Goal: Contribute content

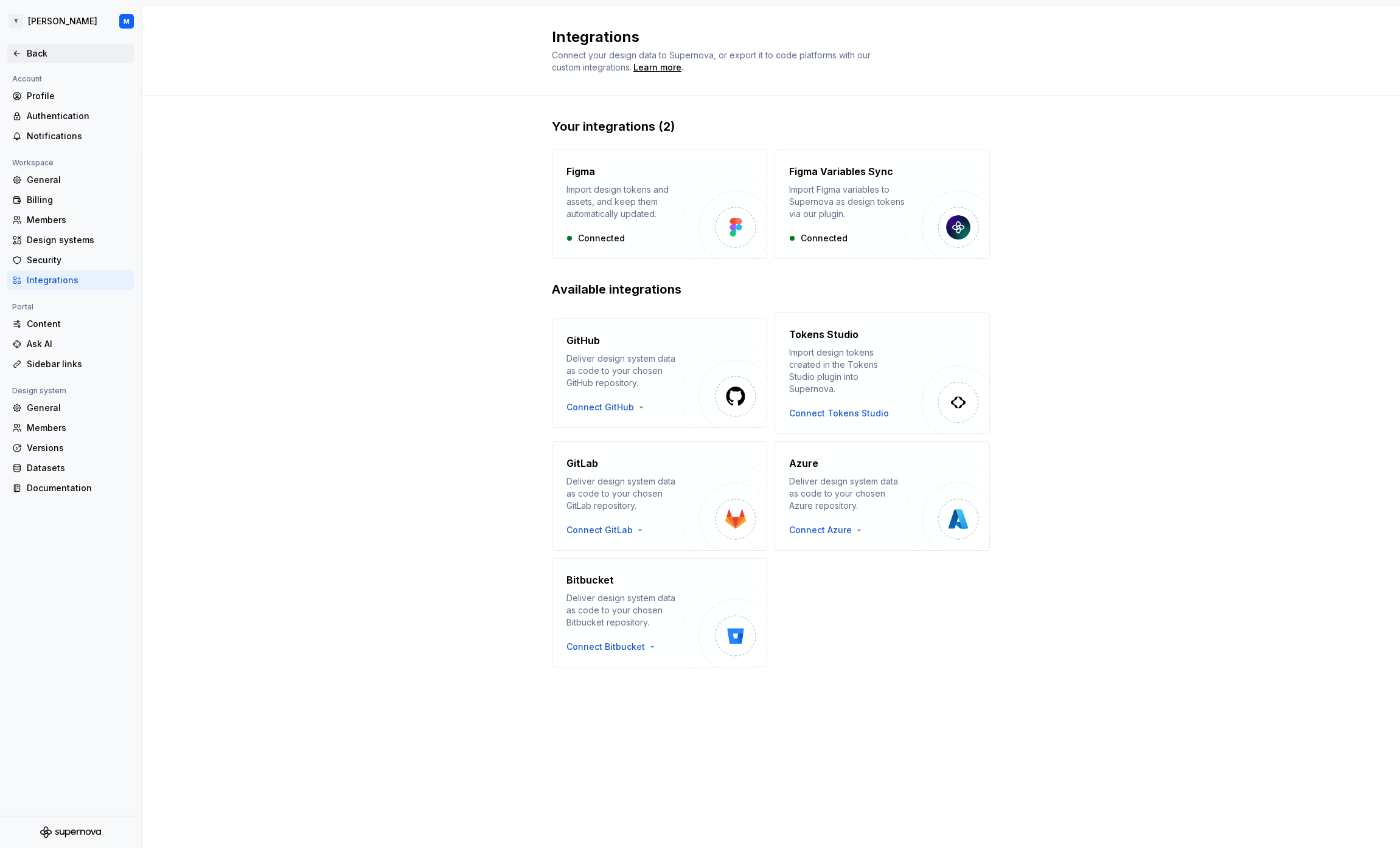
click at [34, 47] on div "Back" at bounding box center [77, 53] width 102 height 12
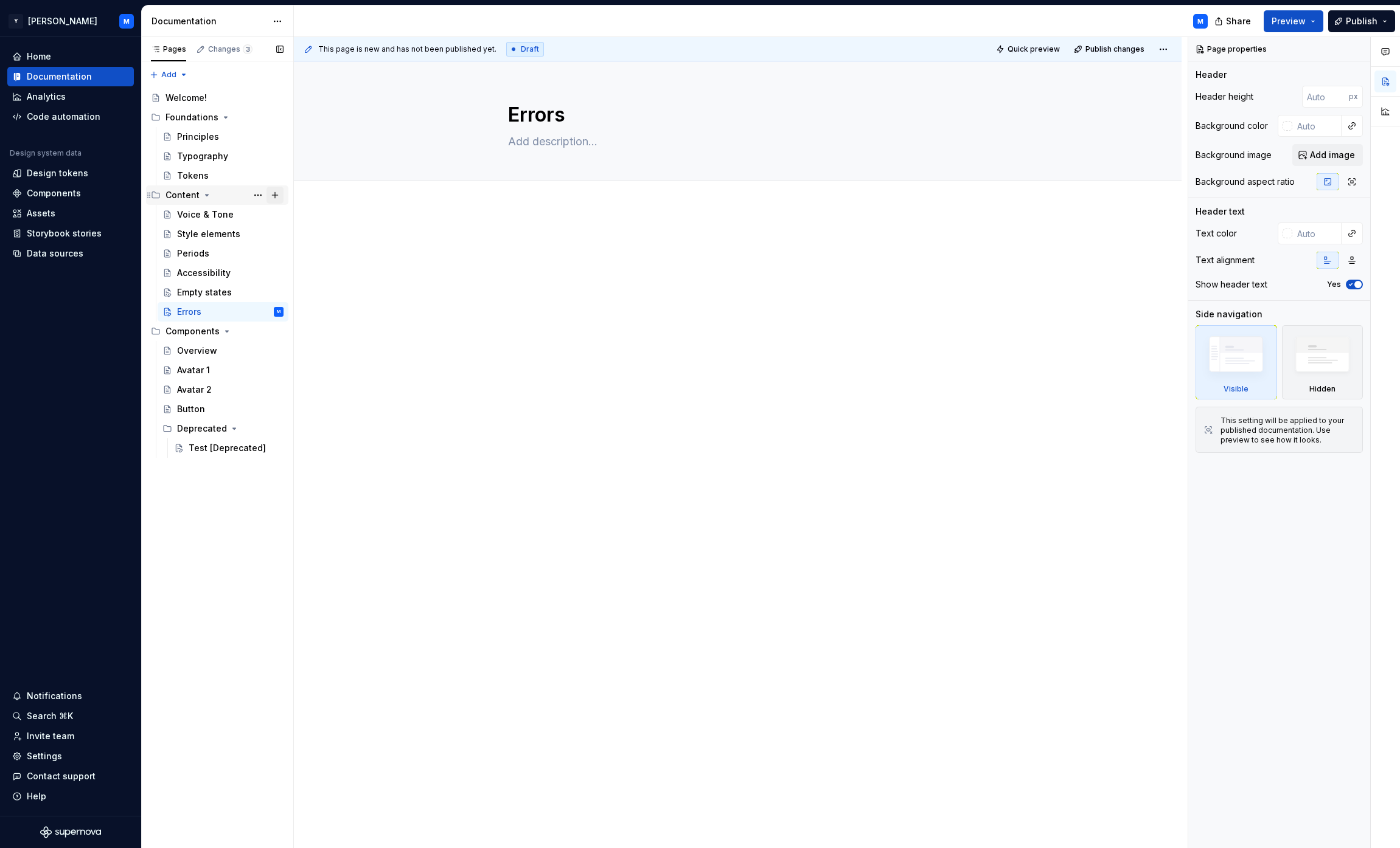
click at [274, 197] on button "Page tree" at bounding box center [275, 195] width 17 height 17
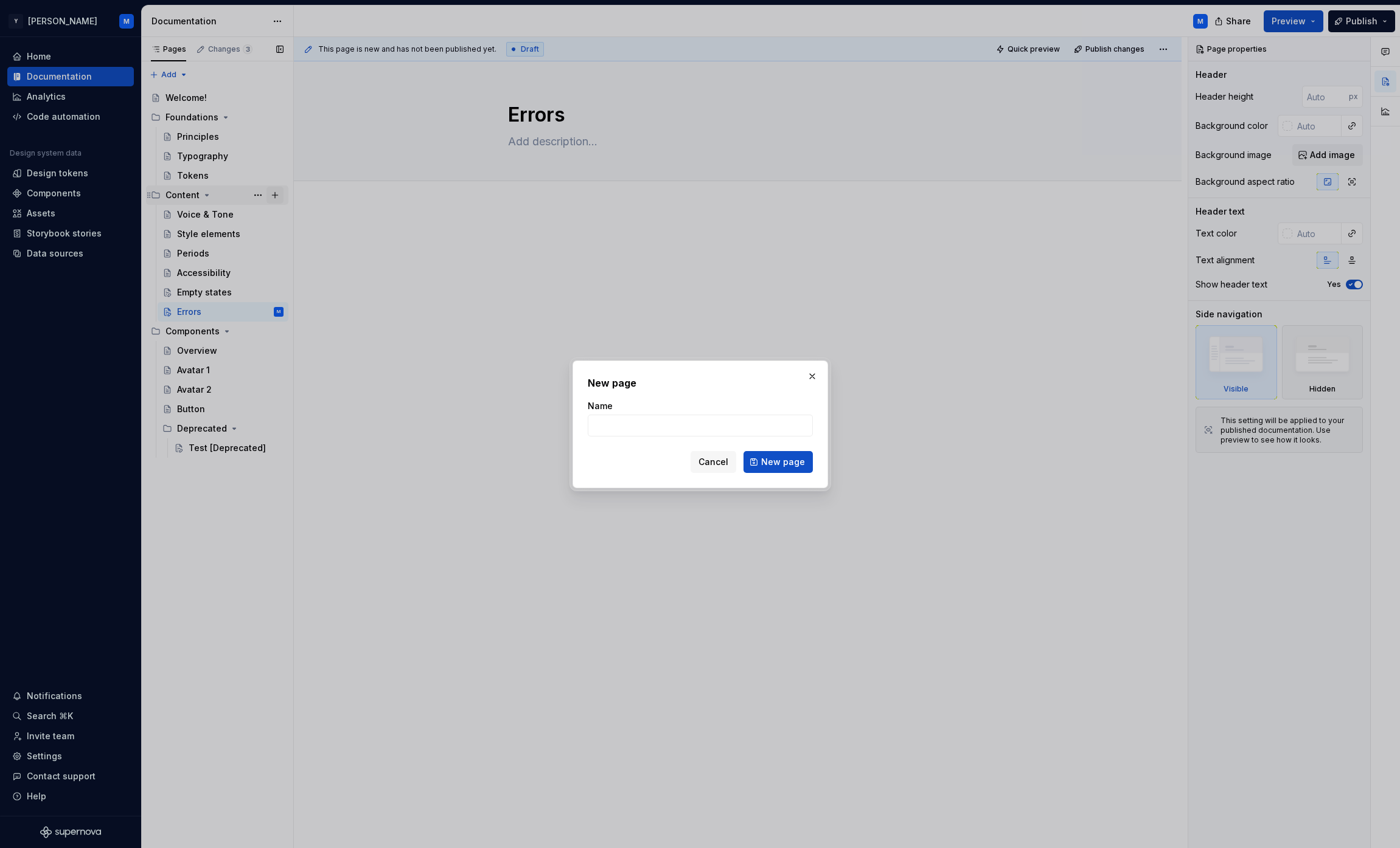
type textarea "*"
type input "Notifications"
click button "New page" at bounding box center [778, 461] width 70 height 21
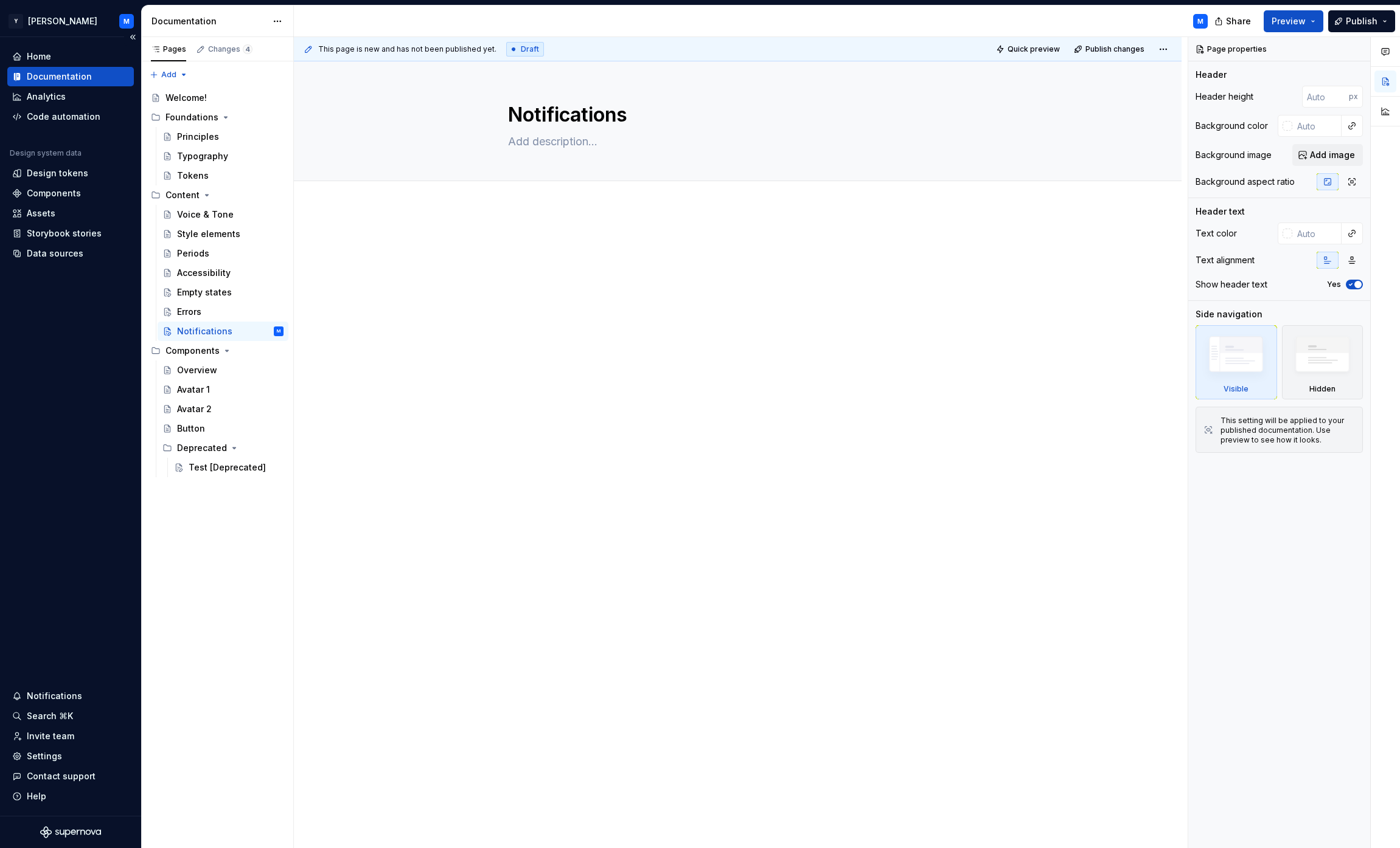
type textarea "*"
